Goal: Check status: Check status

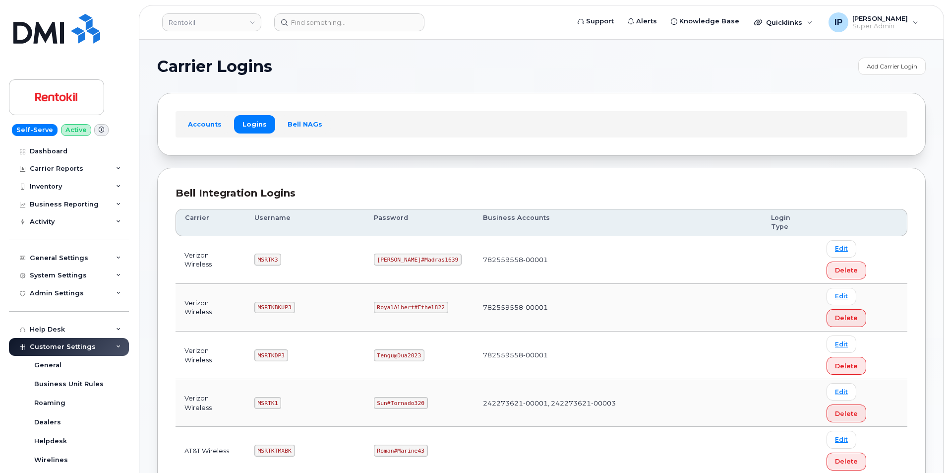
scroll to position [99, 0]
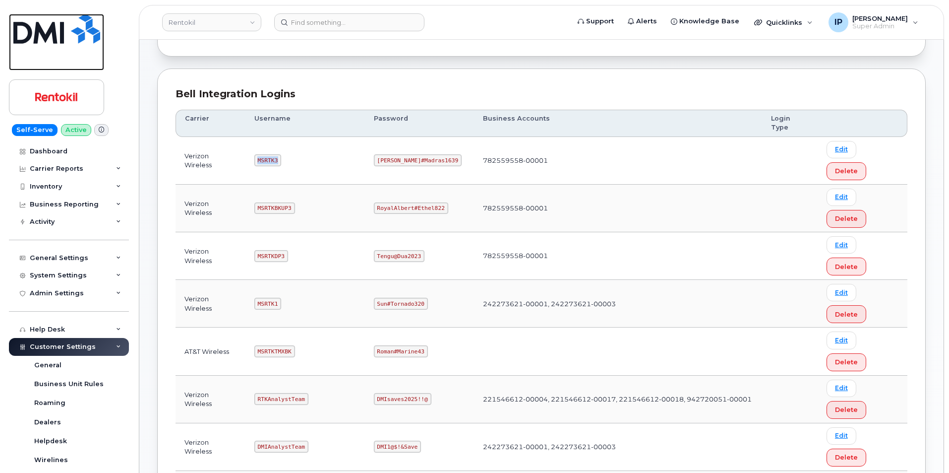
click at [57, 22] on img at bounding box center [56, 29] width 87 height 30
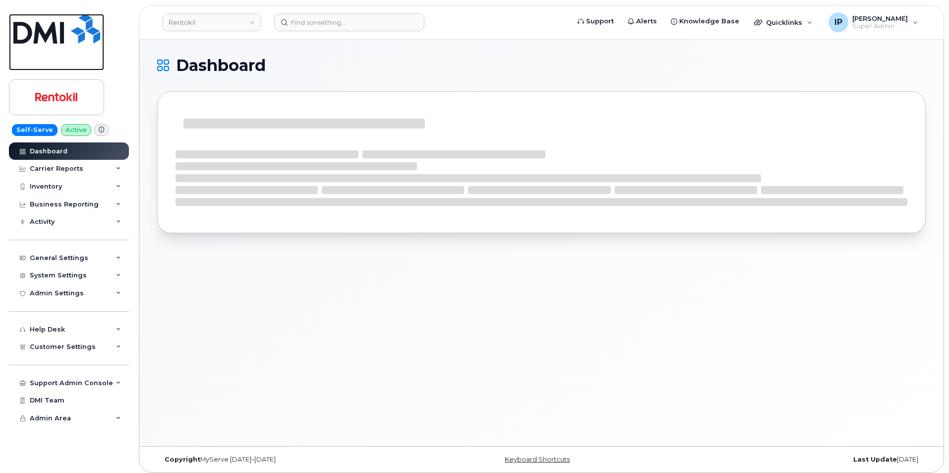
click at [68, 22] on img at bounding box center [56, 29] width 87 height 30
click at [83, 25] on img at bounding box center [56, 29] width 87 height 30
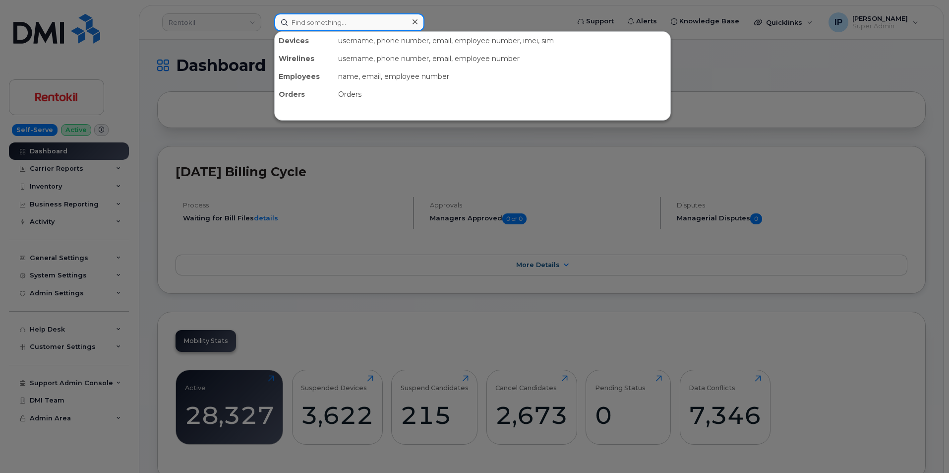
click at [335, 22] on input at bounding box center [349, 22] width 150 height 18
paste input "Penni Blank"
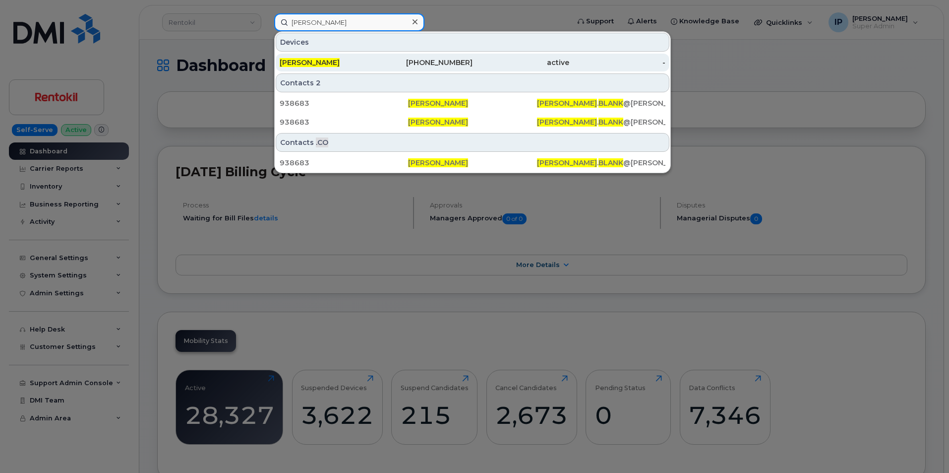
type input "Penni Blank"
click at [357, 63] on div "[PERSON_NAME]" at bounding box center [328, 63] width 97 height 10
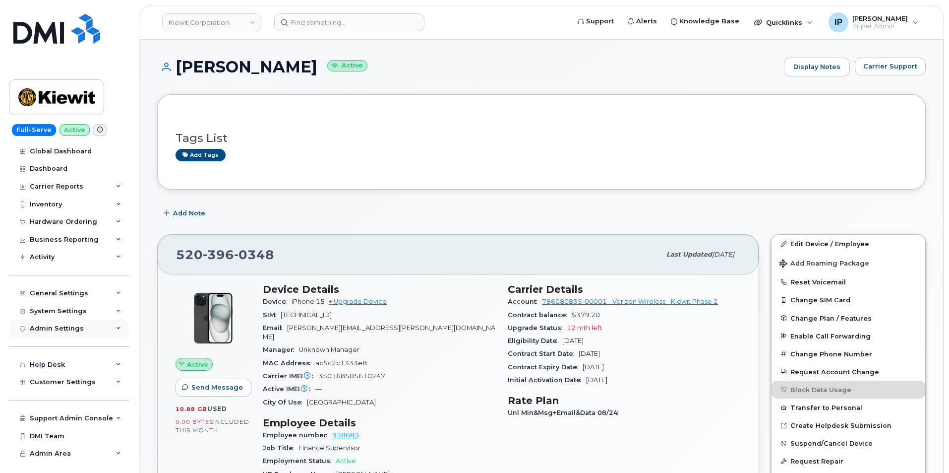
click at [66, 332] on div "Admin Settings" at bounding box center [57, 328] width 54 height 8
click at [88, 314] on div "System Settings" at bounding box center [69, 311] width 120 height 18
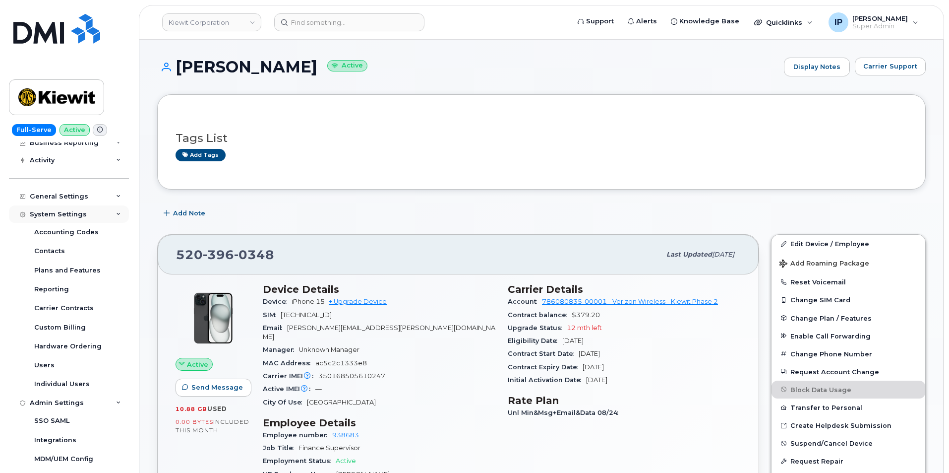
scroll to position [99, 0]
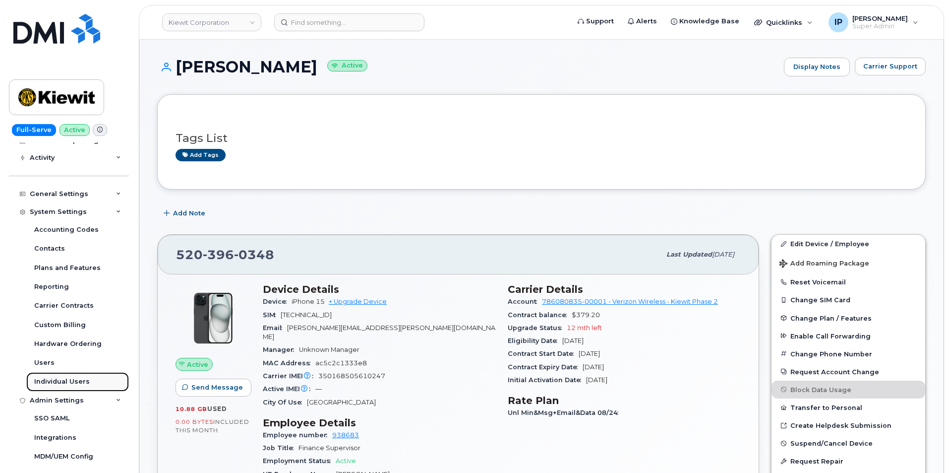
click at [51, 379] on div "Individual Users" at bounding box center [62, 381] width 56 height 9
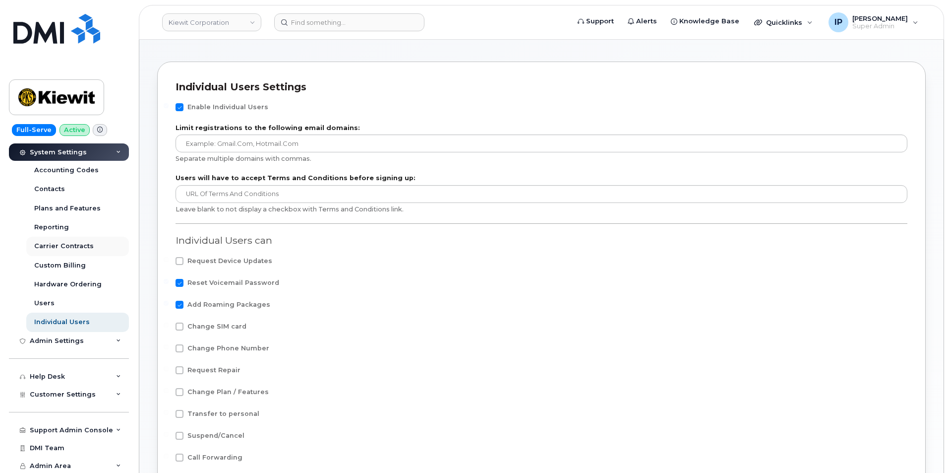
scroll to position [160, 0]
click at [70, 339] on div "Admin Settings" at bounding box center [57, 340] width 54 height 8
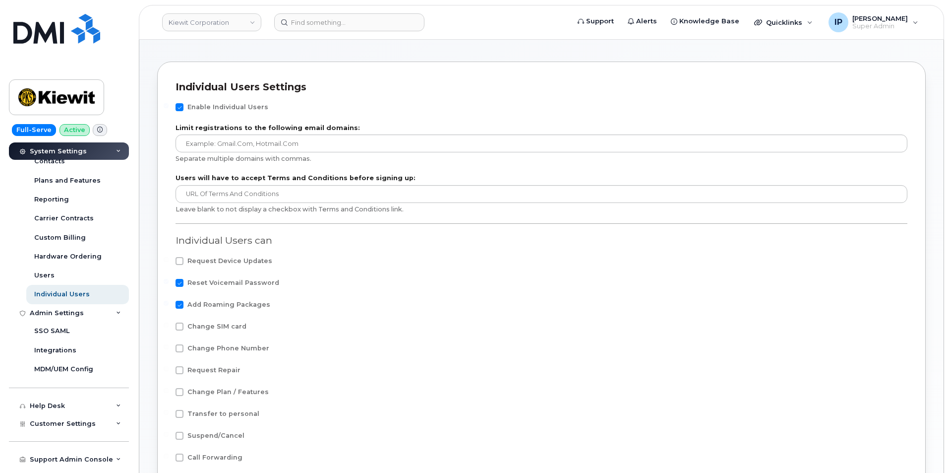
scroll to position [209, 0]
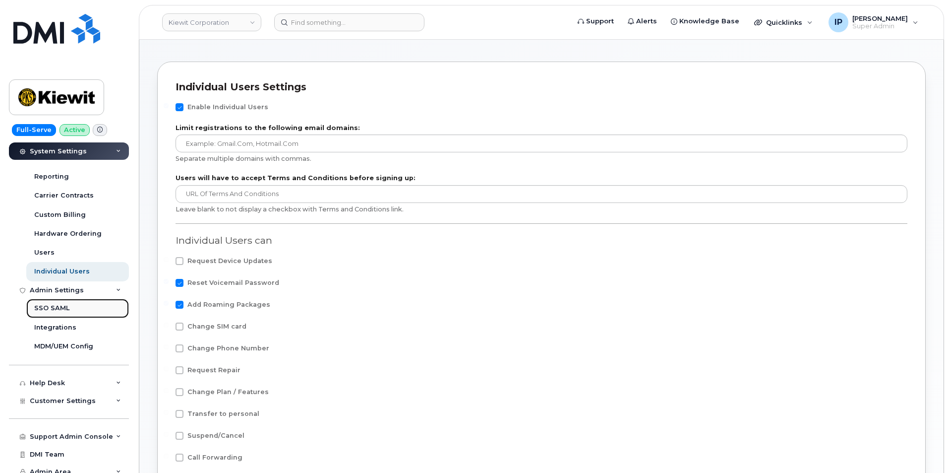
click at [65, 309] on div "SSO SAML" at bounding box center [51, 308] width 35 height 9
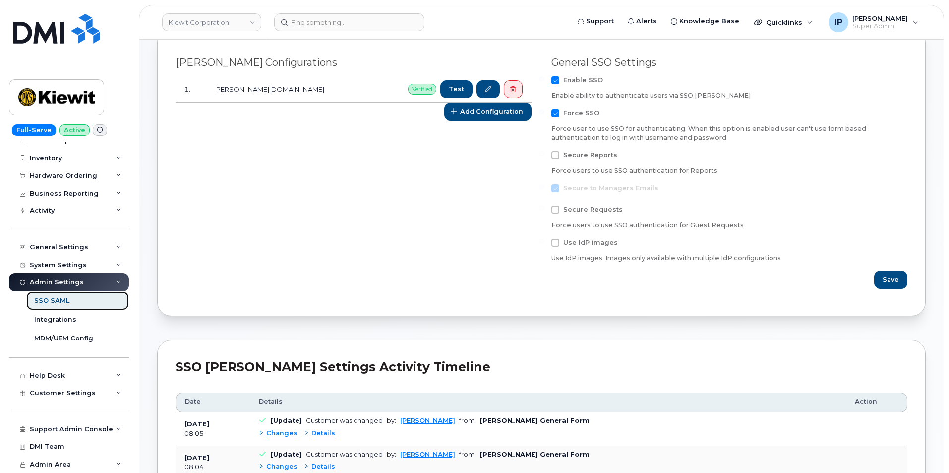
scroll to position [298, 0]
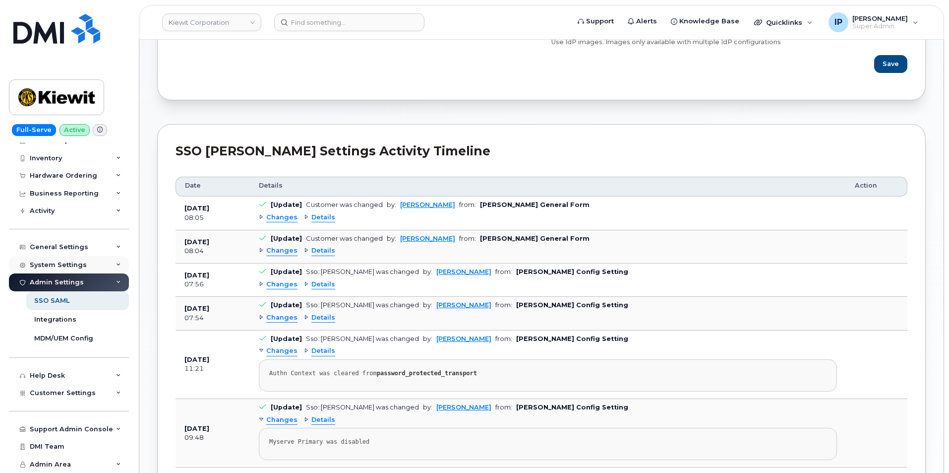
click at [59, 266] on div "System Settings" at bounding box center [58, 265] width 57 height 8
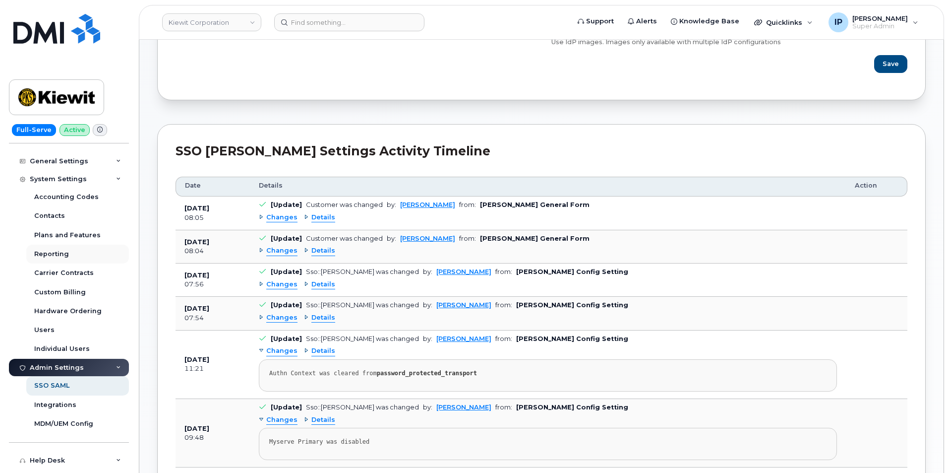
scroll to position [145, 0]
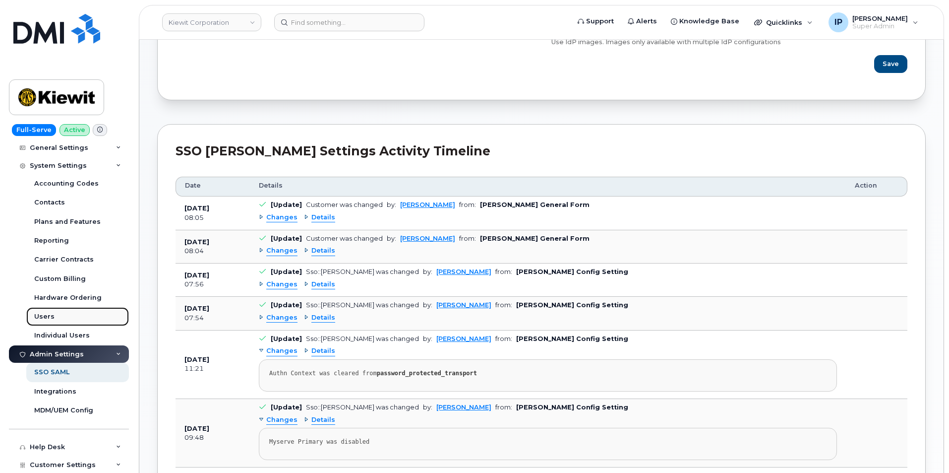
click at [50, 312] on div "Users" at bounding box center [44, 316] width 20 height 9
click at [39, 314] on div "Users" at bounding box center [44, 316] width 20 height 9
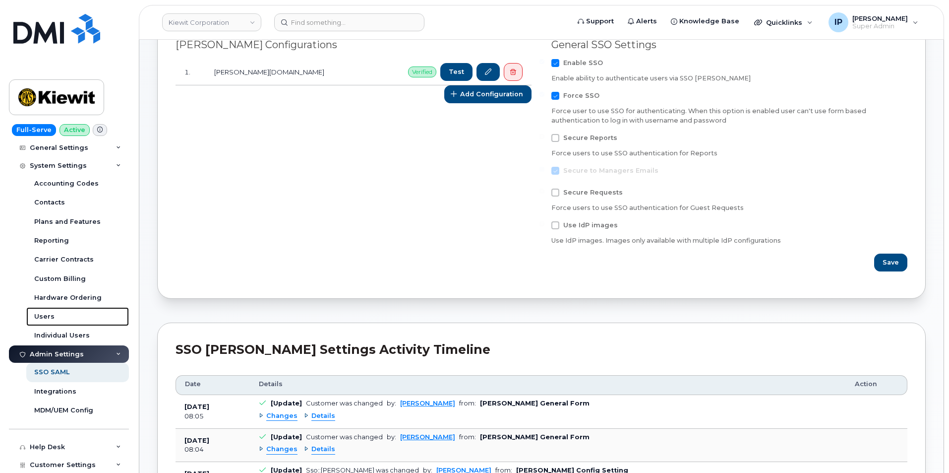
scroll to position [62, 0]
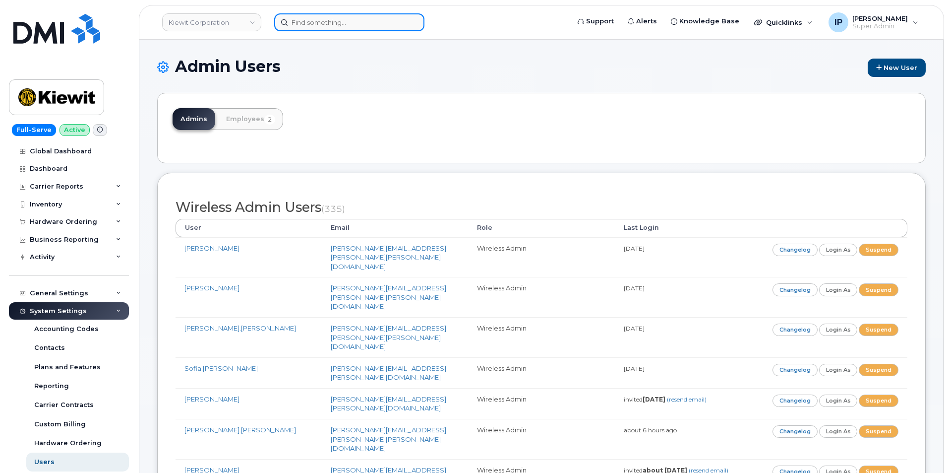
drag, startPoint x: 345, startPoint y: 20, endPoint x: 346, endPoint y: 25, distance: 5.5
click at [346, 25] on input at bounding box center [349, 22] width 150 height 18
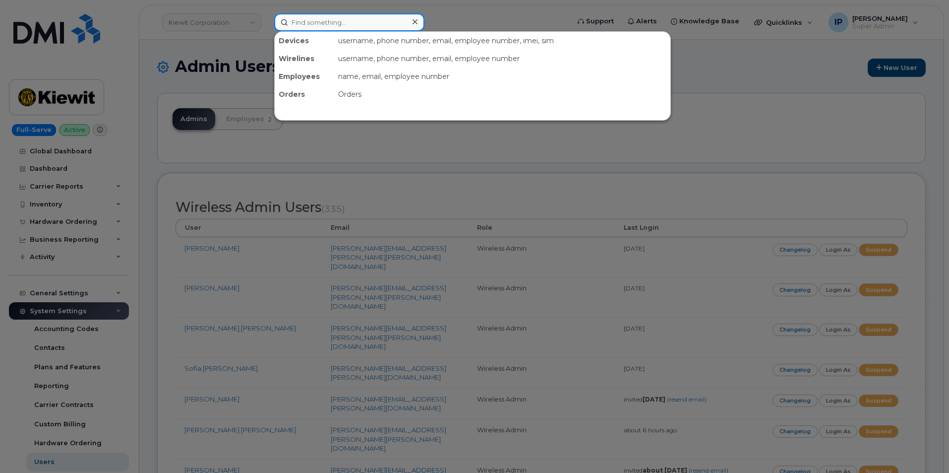
paste input "Penni Blank"
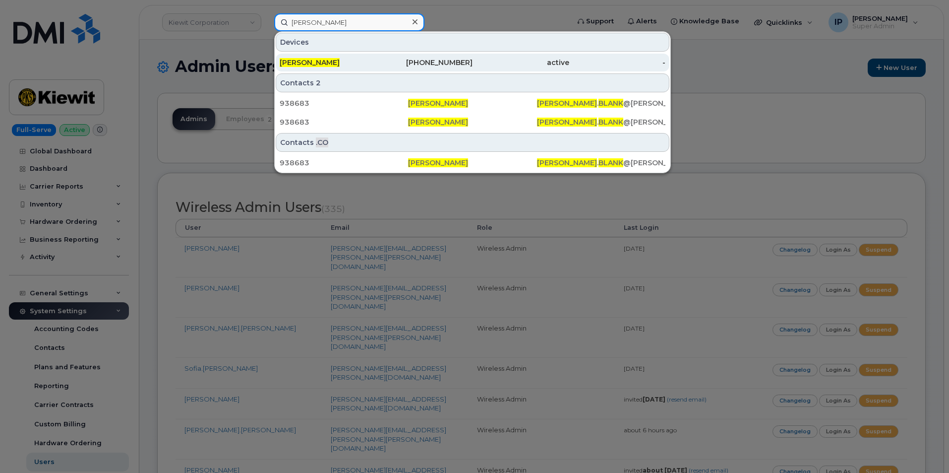
type input "Penni Blank"
click at [346, 61] on div "Penni Blank" at bounding box center [328, 63] width 97 height 10
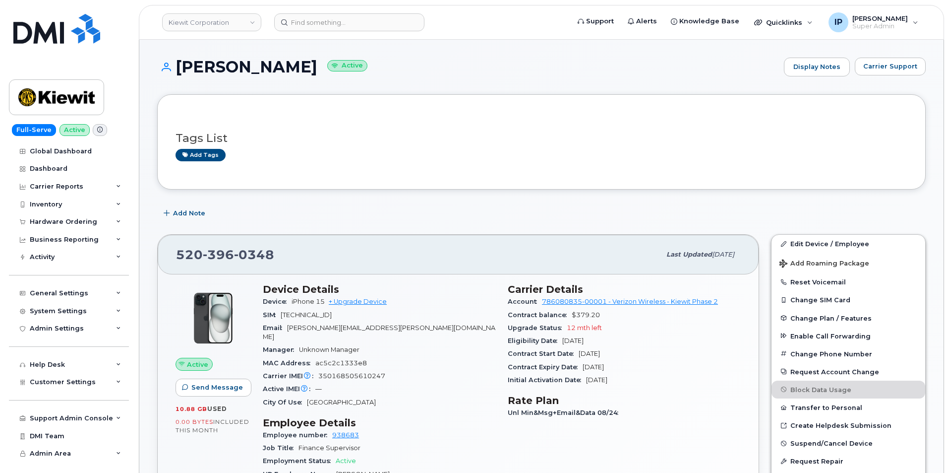
scroll to position [50, 0]
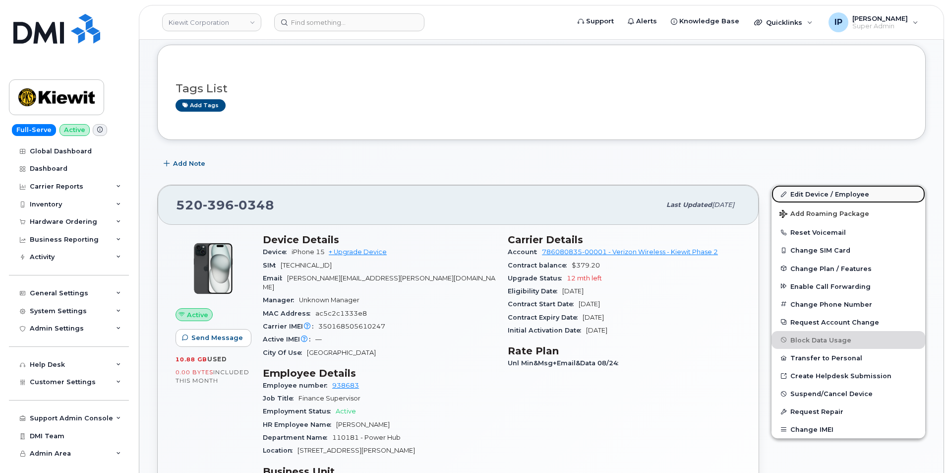
click at [802, 191] on link "Edit Device / Employee" at bounding box center [849, 194] width 154 height 18
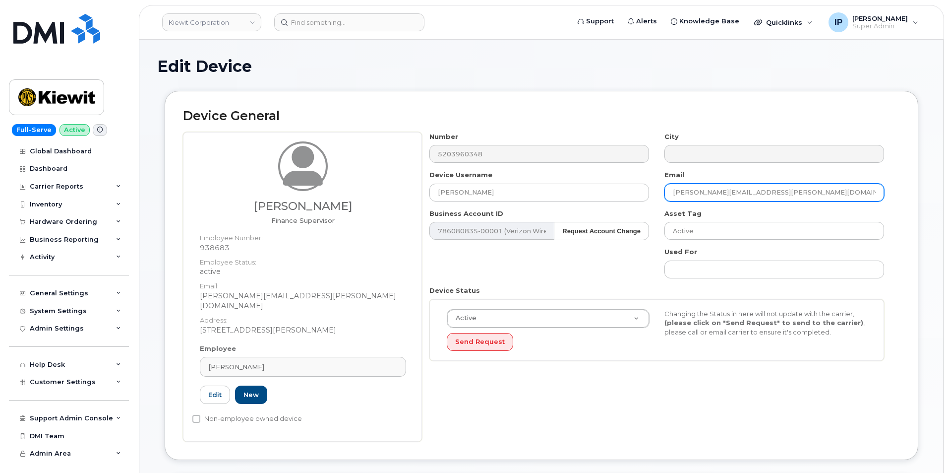
drag, startPoint x: 785, startPoint y: 184, endPoint x: 435, endPoint y: 243, distance: 355.2
click at [435, 243] on div "Number 5203960348 City Device Username Penni Blank Email PENNI.BLANK@KIEWIT.COM…" at bounding box center [657, 250] width 470 height 237
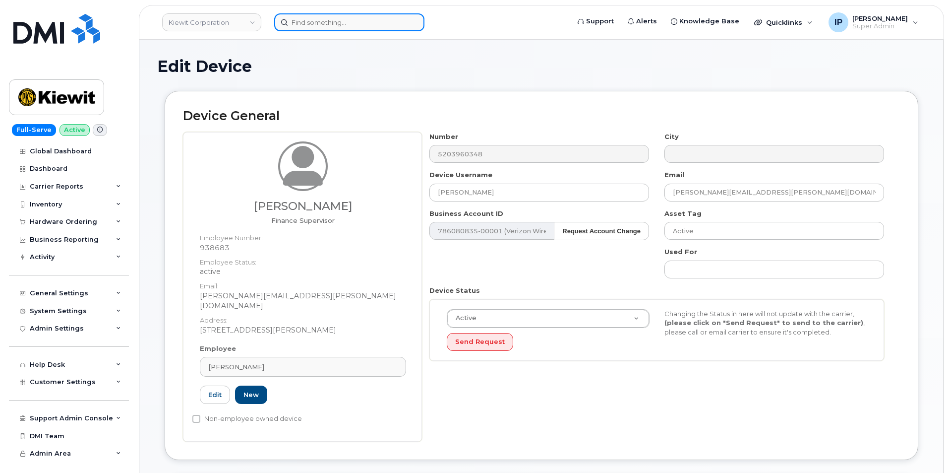
click at [328, 22] on input at bounding box center [349, 22] width 150 height 18
paste input "PENNI.BLANK@KIEWIT.COM"
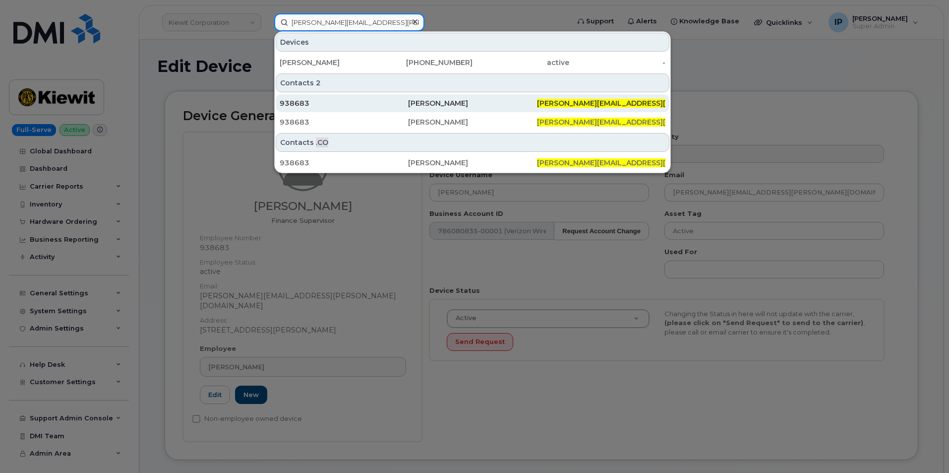
type input "PENNI.BLANK@KIEWIT.COM"
click at [519, 104] on div "Penni Blank" at bounding box center [472, 103] width 128 height 10
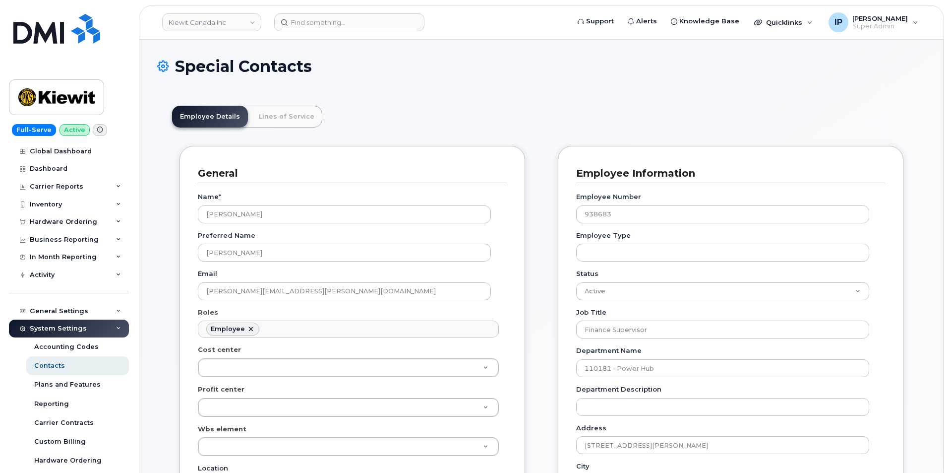
scroll to position [29, 0]
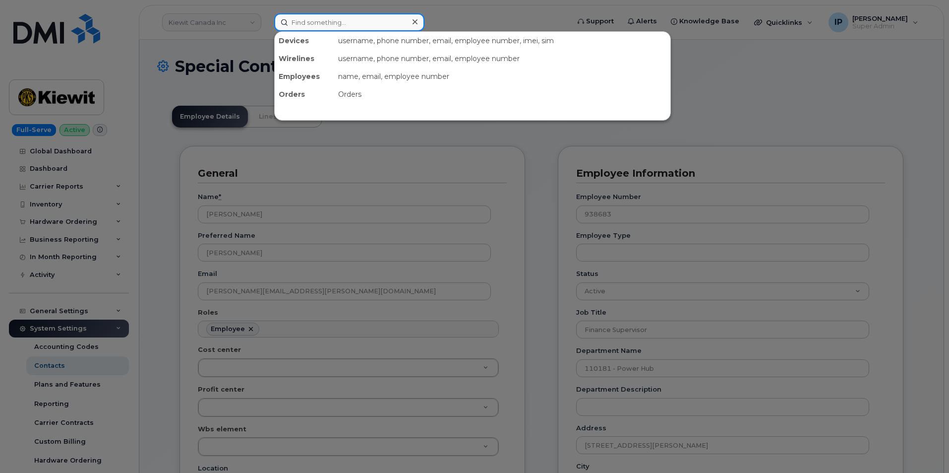
click at [346, 20] on input at bounding box center [349, 22] width 150 height 18
paste input "PENNI.BLANK@KIEWIT.COM"
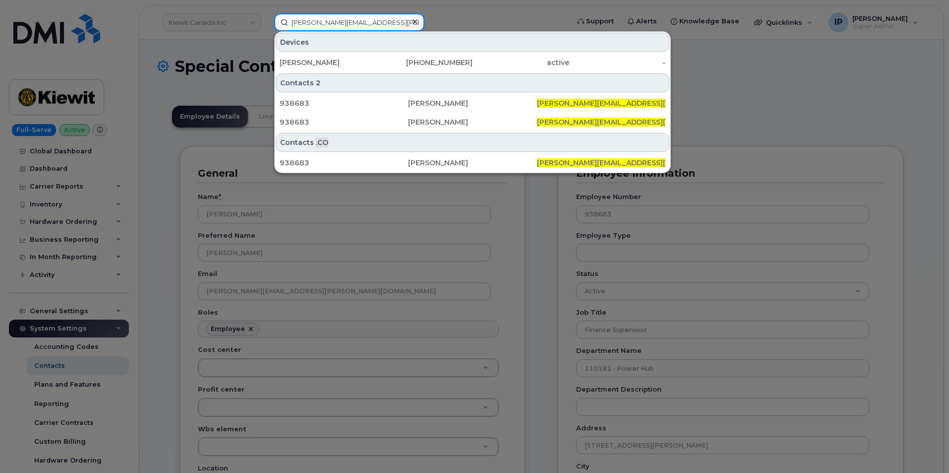
type input "[PERSON_NAME][EMAIL_ADDRESS][PERSON_NAME][DOMAIN_NAME]"
click at [152, 203] on div at bounding box center [474, 236] width 949 height 473
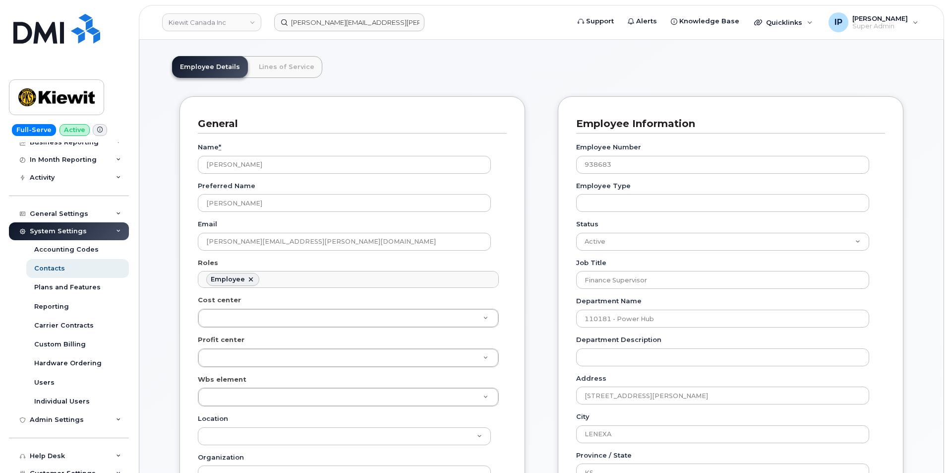
scroll to position [99, 0]
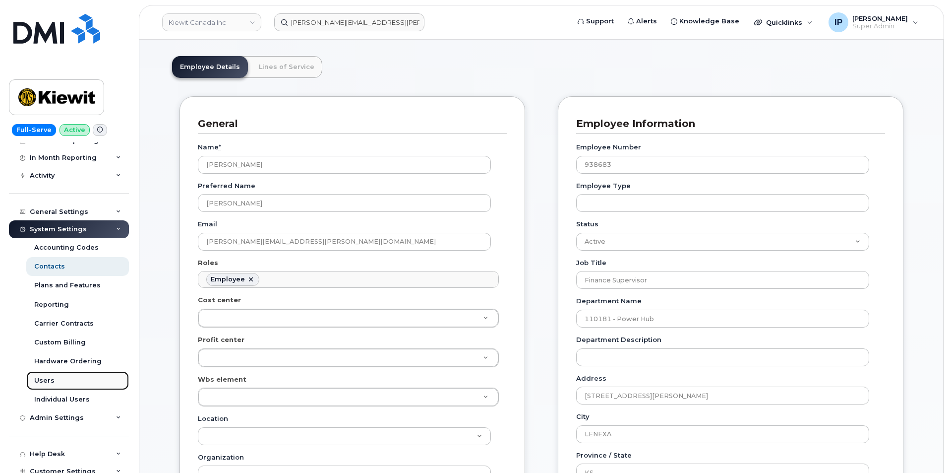
click at [52, 373] on link "Users" at bounding box center [77, 380] width 103 height 19
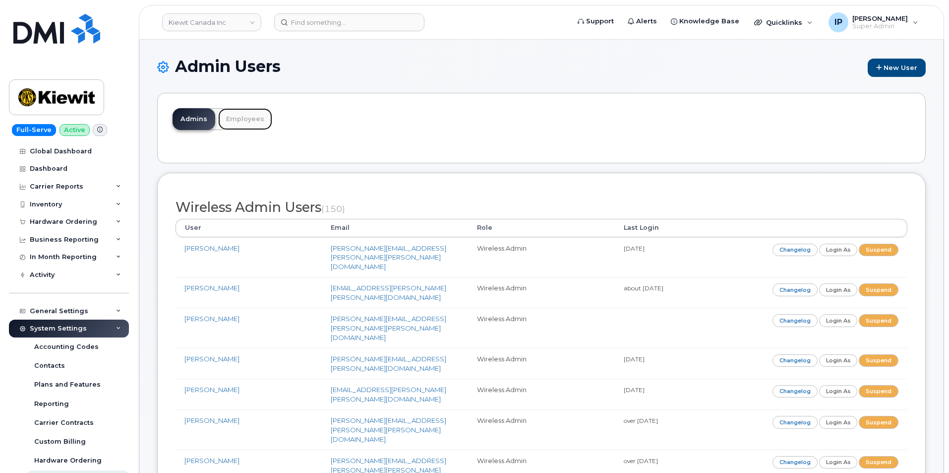
click at [234, 121] on link "Employees" at bounding box center [245, 119] width 54 height 22
click at [245, 119] on link "Employees" at bounding box center [245, 119] width 54 height 22
click at [249, 120] on link "Employees" at bounding box center [245, 119] width 54 height 22
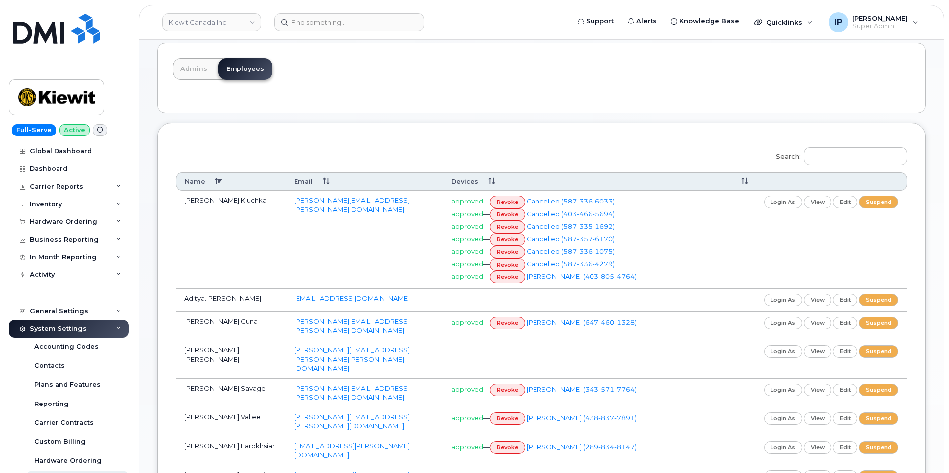
scroll to position [50, 0]
click at [859, 149] on input "Search:" at bounding box center [856, 157] width 104 height 18
paste input "[PERSON_NAME][EMAIL_ADDRESS][PERSON_NAME][DOMAIN_NAME]"
type input "PENNI.BLANK@KIEWIT.COM"
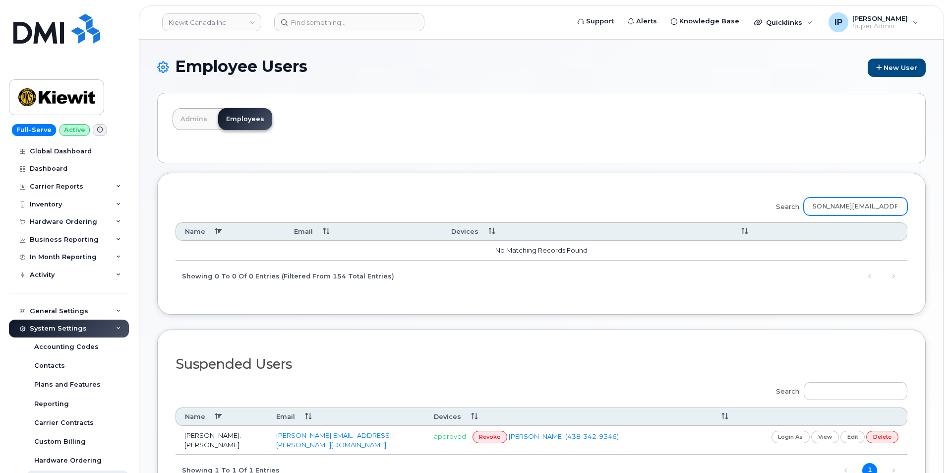
scroll to position [0, 0]
drag, startPoint x: 901, startPoint y: 204, endPoint x: 688, endPoint y: 212, distance: 212.9
click at [688, 212] on div "Search: PENNI.BLANK@KIEWIT.COM Name Email Devices No matching records found Sho…" at bounding box center [542, 241] width 732 height 100
type input "penni"
click at [200, 116] on link "Admins" at bounding box center [194, 119] width 43 height 22
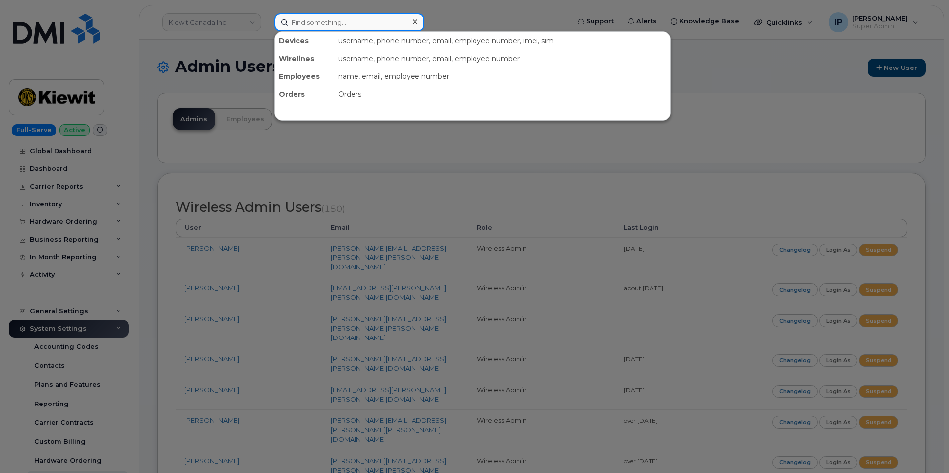
drag, startPoint x: 382, startPoint y: 24, endPoint x: 377, endPoint y: 30, distance: 7.7
click at [380, 24] on input at bounding box center [349, 22] width 150 height 18
paste input "300547"
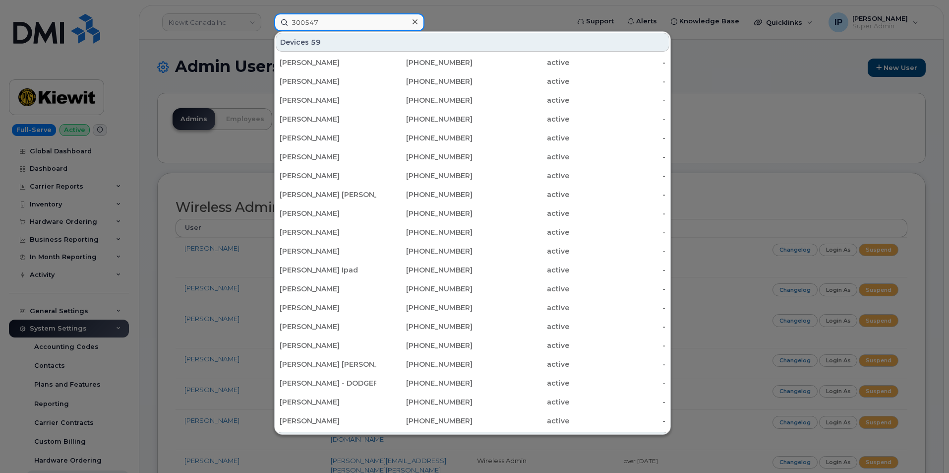
type input "300547"
click at [58, 28] on div at bounding box center [474, 236] width 949 height 473
click at [374, 24] on input "300547" at bounding box center [349, 22] width 150 height 18
click at [69, 25] on div at bounding box center [474, 236] width 949 height 473
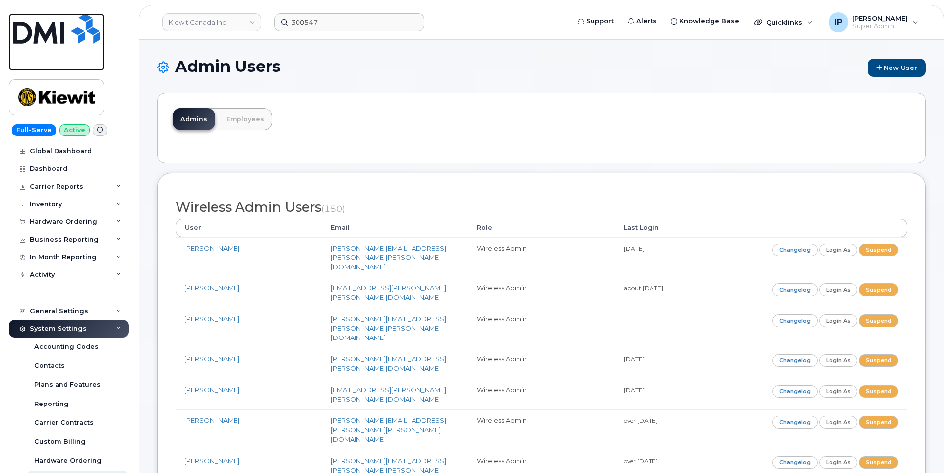
click at [71, 25] on img at bounding box center [56, 29] width 87 height 30
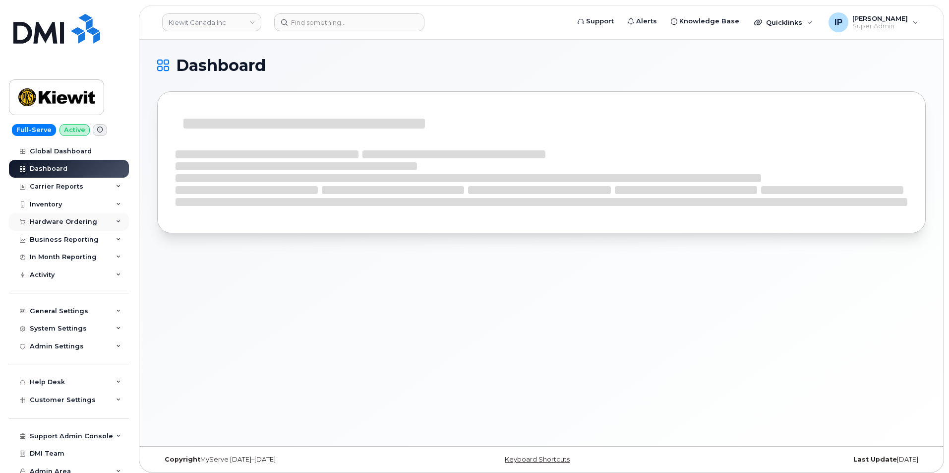
click at [51, 220] on div "Hardware Ordering" at bounding box center [63, 222] width 67 height 8
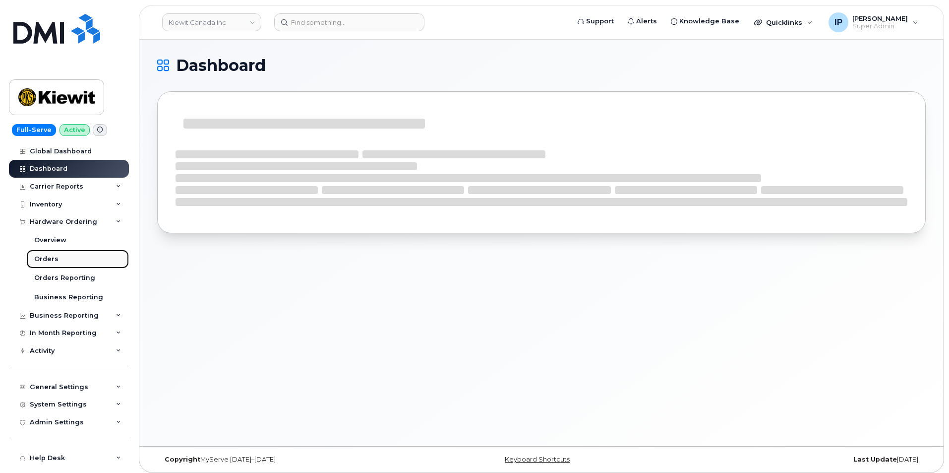
click at [55, 259] on div "Orders" at bounding box center [46, 258] width 24 height 9
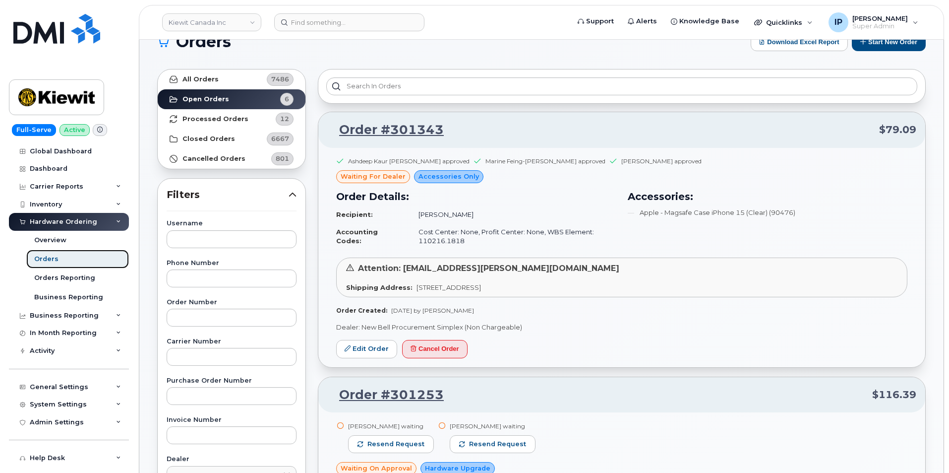
scroll to position [50, 0]
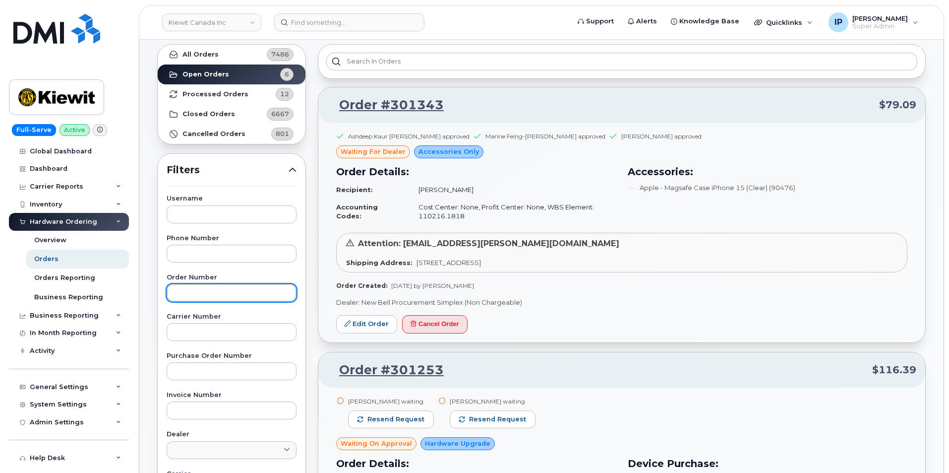
click at [240, 294] on input "text" at bounding box center [232, 293] width 130 height 18
paste input "300547"
type input "300547"
